Goal: Navigation & Orientation: Find specific page/section

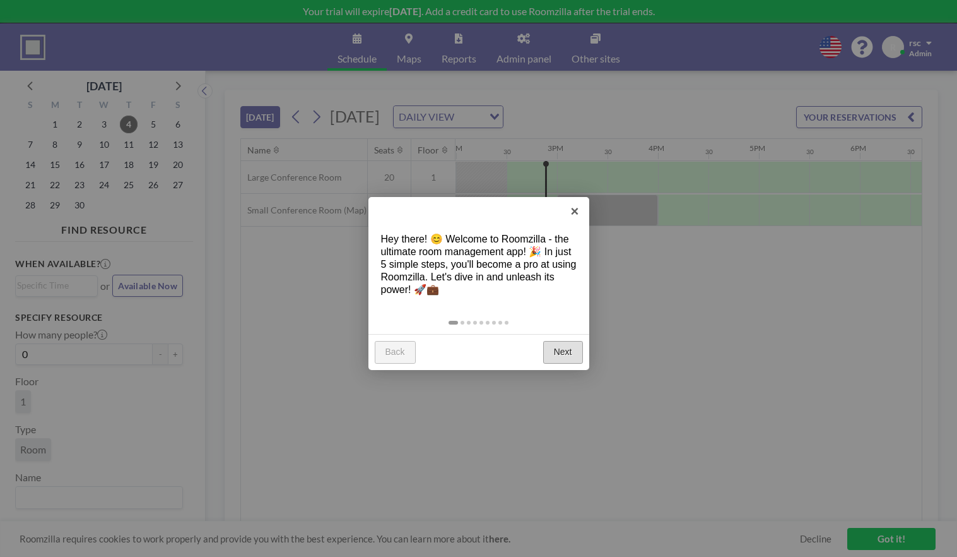
scroll to position [0, 1414]
click at [556, 355] on link "Next" at bounding box center [563, 352] width 40 height 23
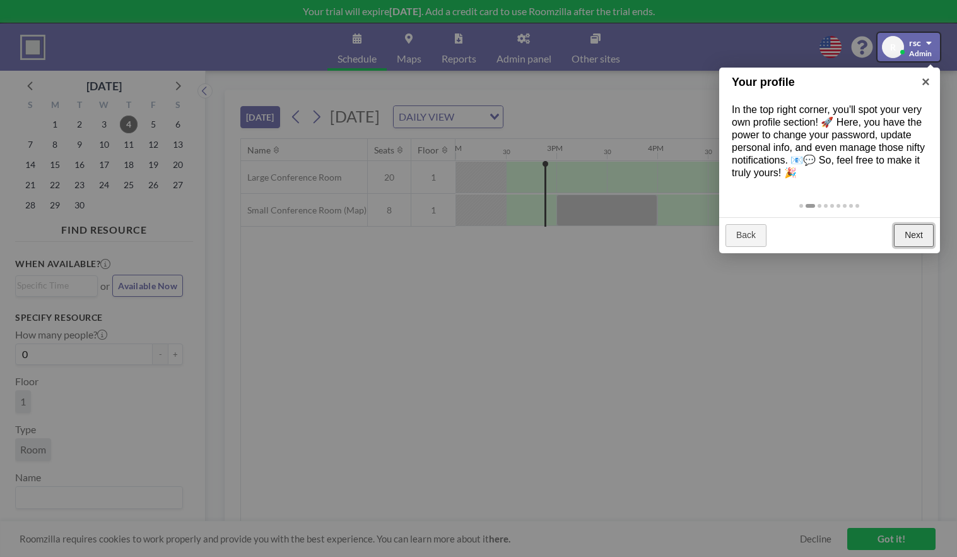
click at [904, 230] on link "Next" at bounding box center [914, 235] width 40 height 23
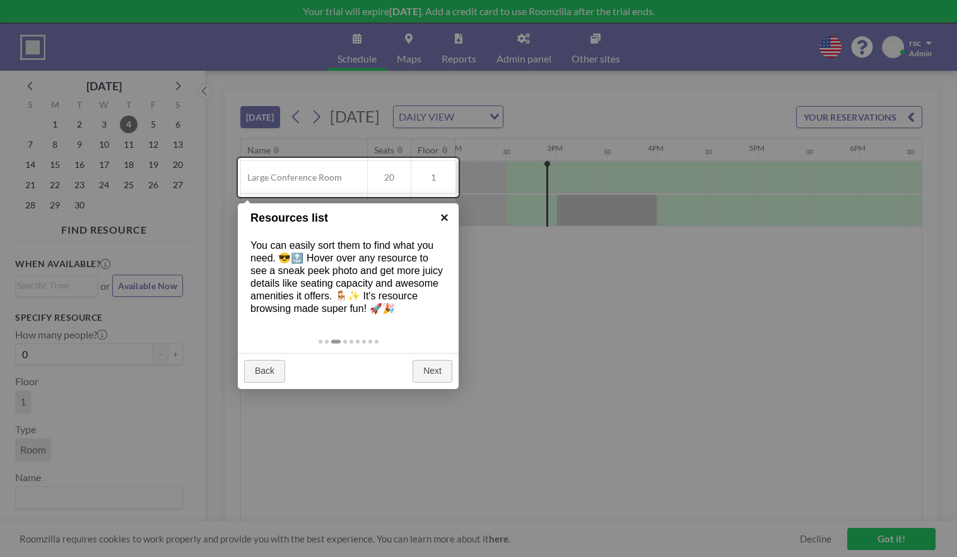
click at [440, 218] on link "×" at bounding box center [444, 217] width 28 height 28
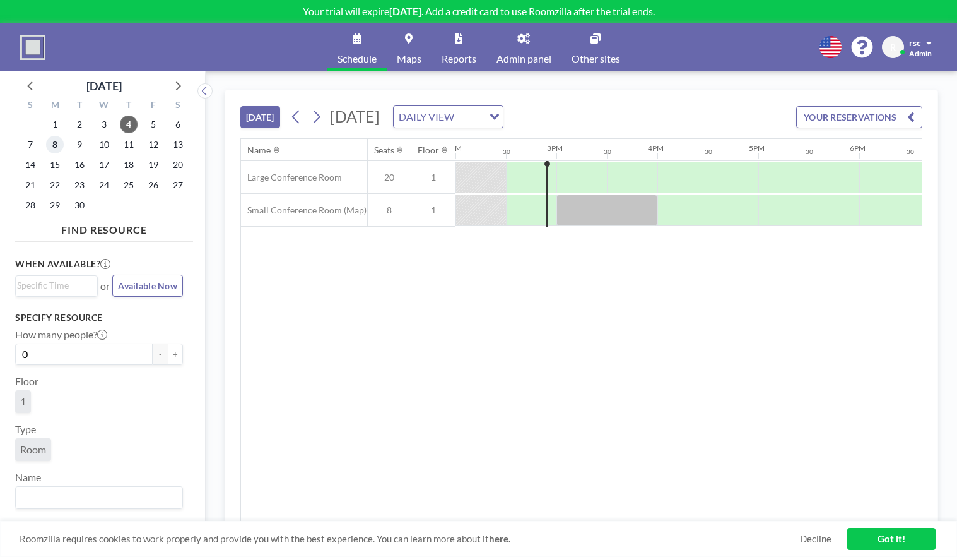
click at [51, 145] on span "8" at bounding box center [55, 145] width 18 height 18
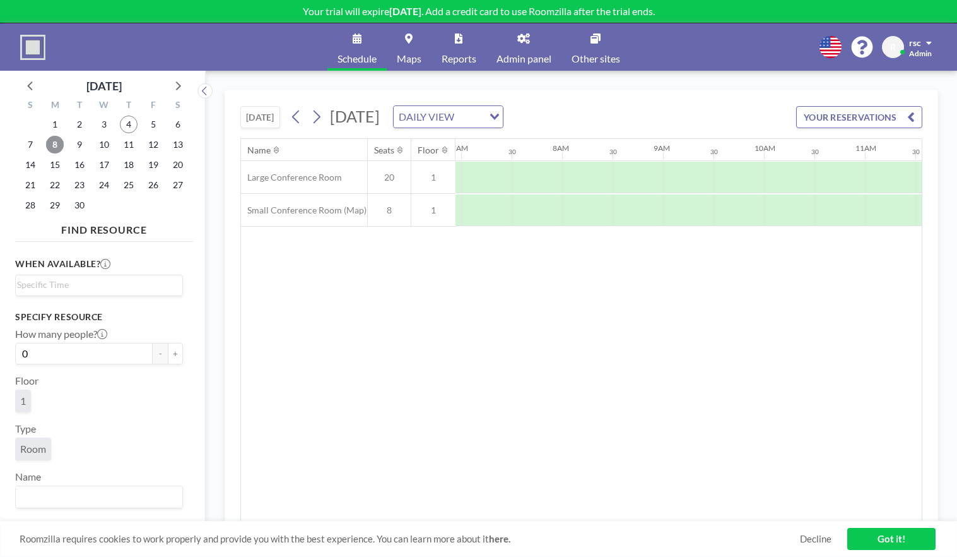
scroll to position [0, 757]
click at [916, 101] on div "[DATE] [DATE] DAILY VIEW Loading... YOUR RESERVATIONS" at bounding box center [581, 114] width 682 height 48
click at [902, 115] on button "YOUR RESERVATIONS" at bounding box center [859, 117] width 126 height 22
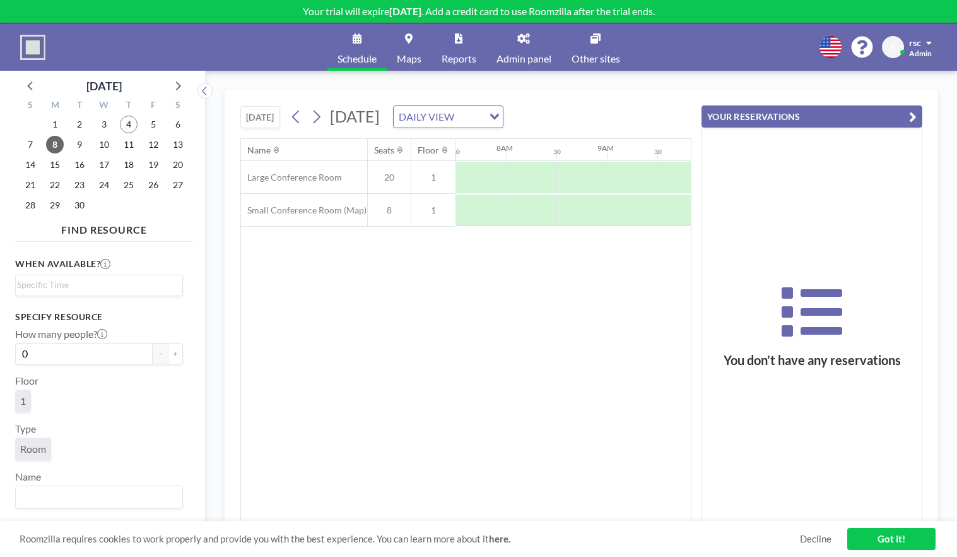
click at [902, 115] on button "YOUR RESERVATIONS" at bounding box center [812, 116] width 221 height 22
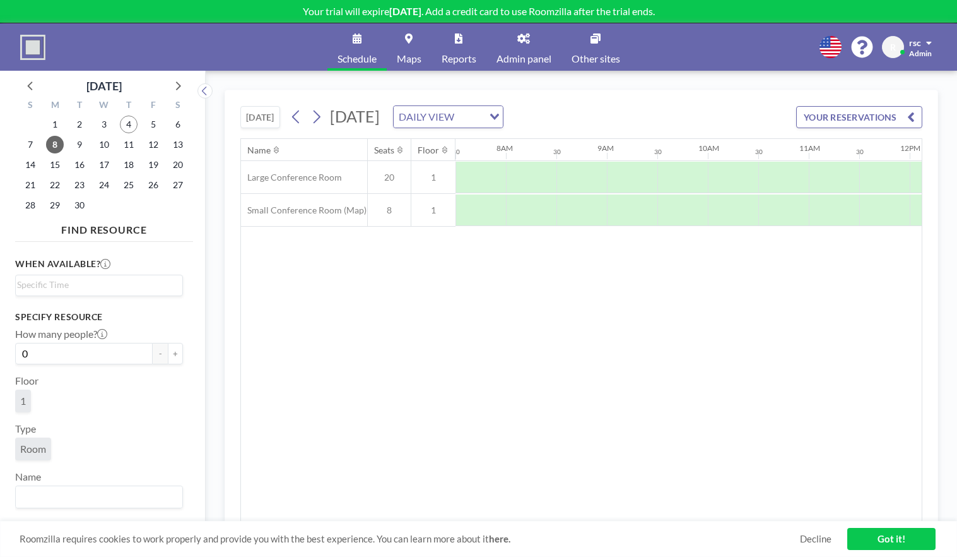
click at [605, 356] on div "Name Seats Floor 12AM 30 1AM 30 2AM 30 3AM 30 4AM 30 5AM 30 6AM 30 7AM 30 8AM 3…" at bounding box center [581, 330] width 681 height 382
click at [928, 40] on span at bounding box center [929, 42] width 6 height 9
click at [531, 307] on div "Name Seats Floor 12AM 30 1AM 30 2AM 30 3AM 30 4AM 30 5AM 30 6AM 30 7AM 30 8AM 3…" at bounding box center [581, 330] width 681 height 382
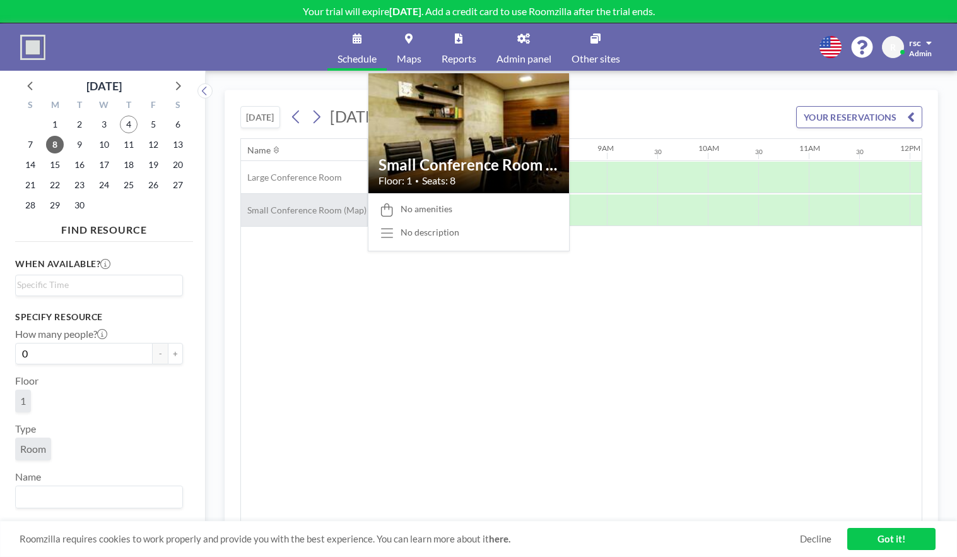
click at [304, 207] on span "Small Conference Room (Map)" at bounding box center [304, 209] width 126 height 11
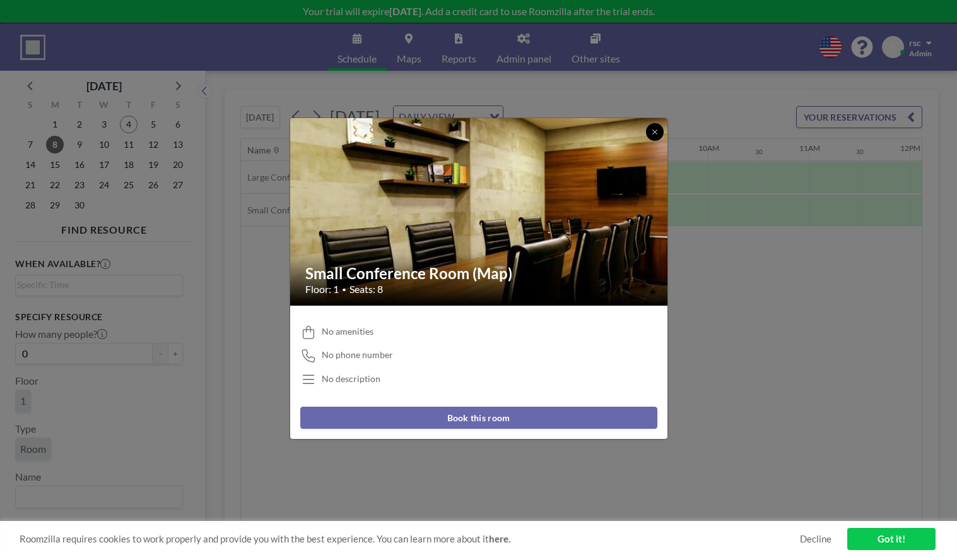
click at [653, 129] on icon at bounding box center [655, 132] width 8 height 8
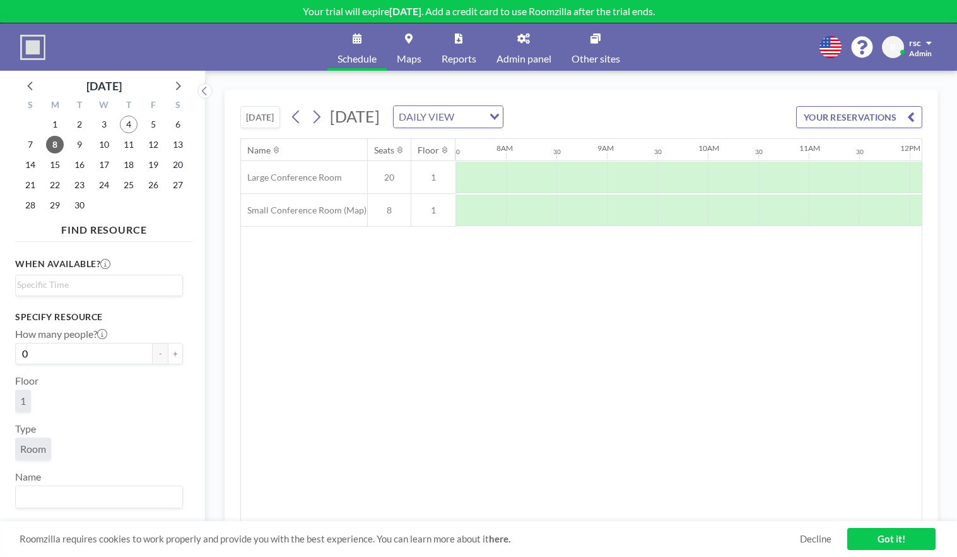
click at [361, 42] on link "Schedule" at bounding box center [357, 46] width 59 height 47
click at [19, 85] on div "[DATE]" at bounding box center [104, 83] width 178 height 24
click at [524, 43] on icon at bounding box center [523, 38] width 13 height 10
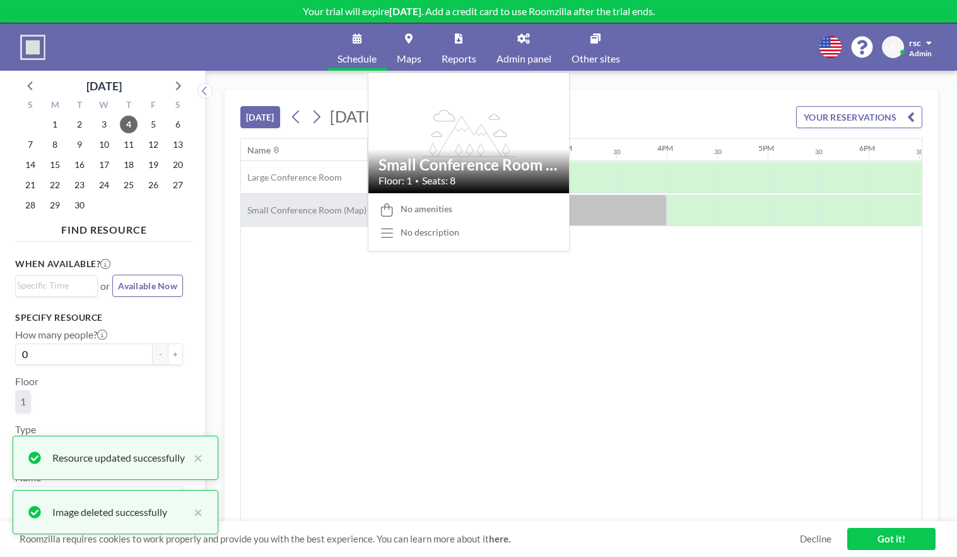
scroll to position [0, 1414]
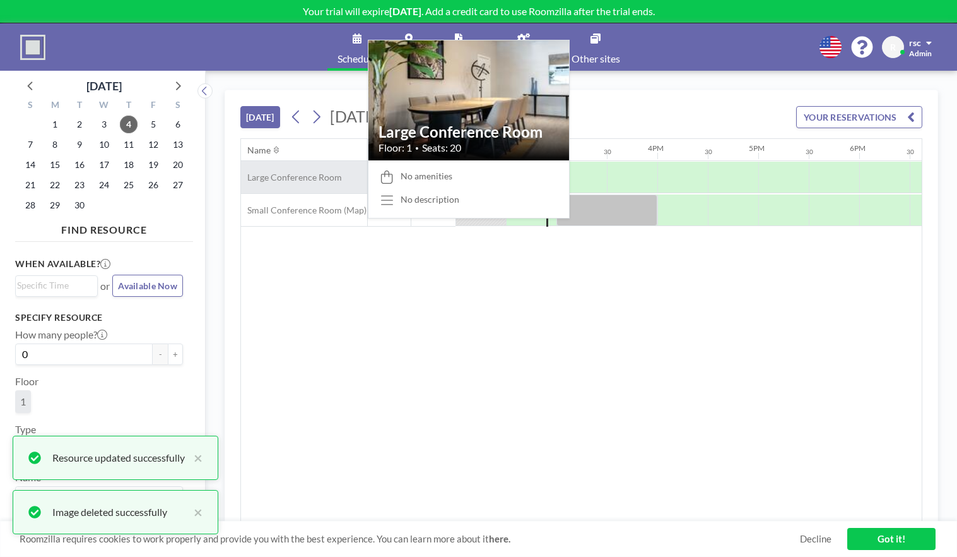
click at [294, 165] on div "Large Conference Room" at bounding box center [304, 177] width 126 height 32
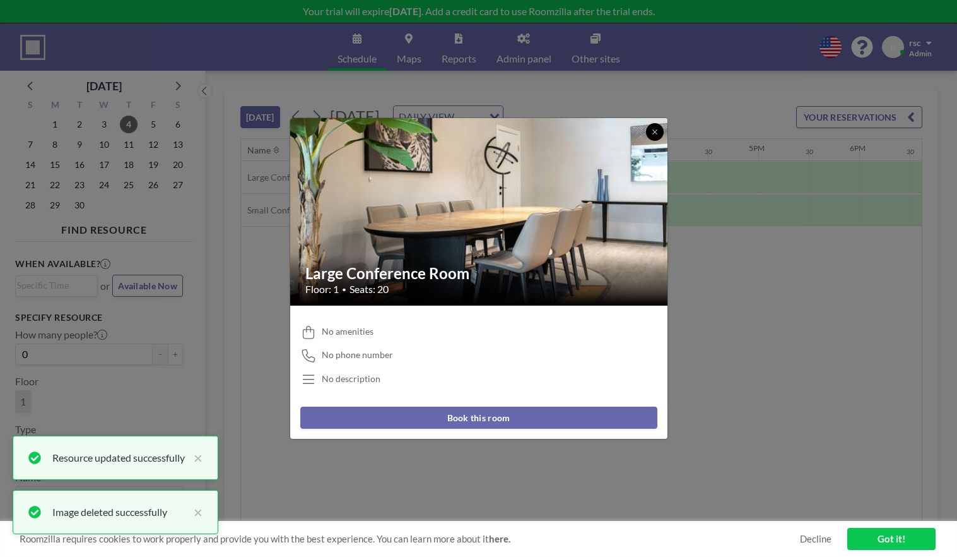
click at [653, 133] on icon at bounding box center [655, 132] width 8 height 8
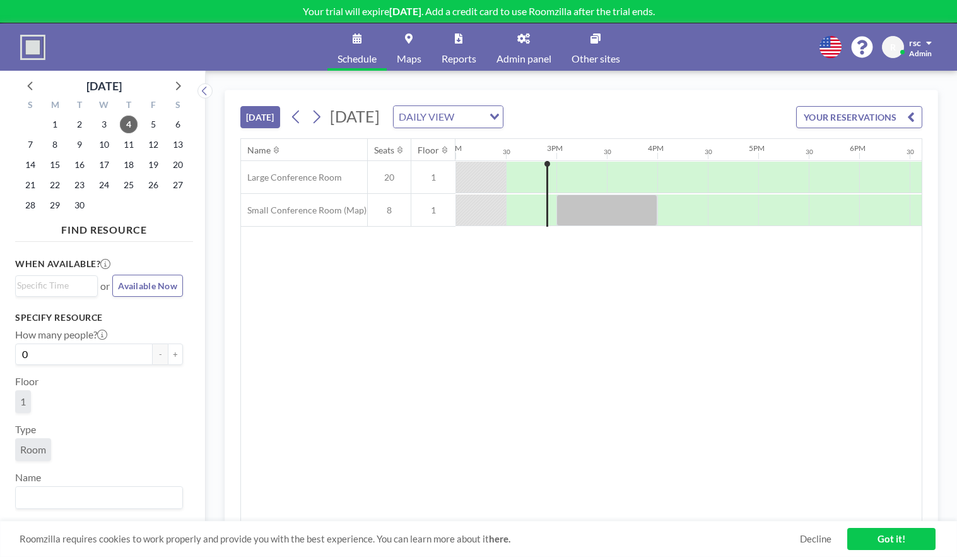
click at [533, 49] on link "Admin panel" at bounding box center [524, 46] width 75 height 47
